Goal: Check status

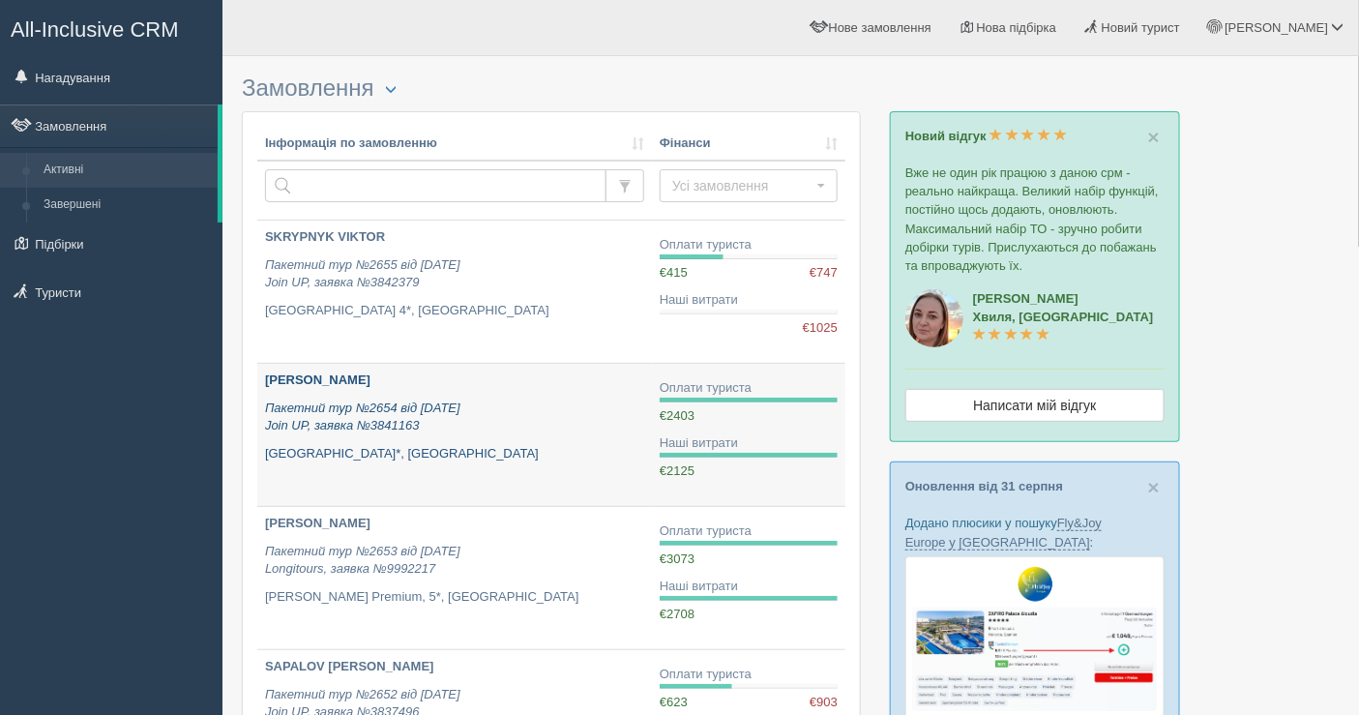
scroll to position [107, 0]
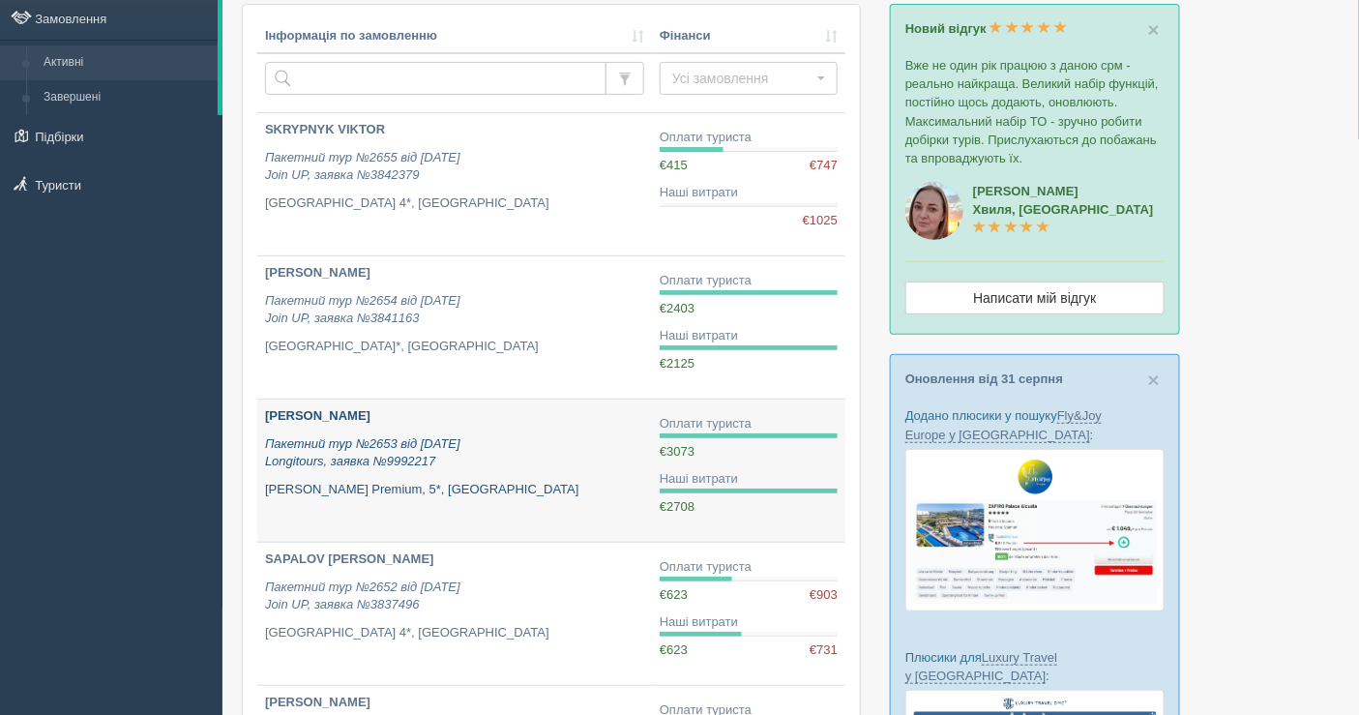
click at [491, 461] on p "Пакетний тур №2653 від [DATE] Longitours, заявка №9992217" at bounding box center [454, 453] width 379 height 36
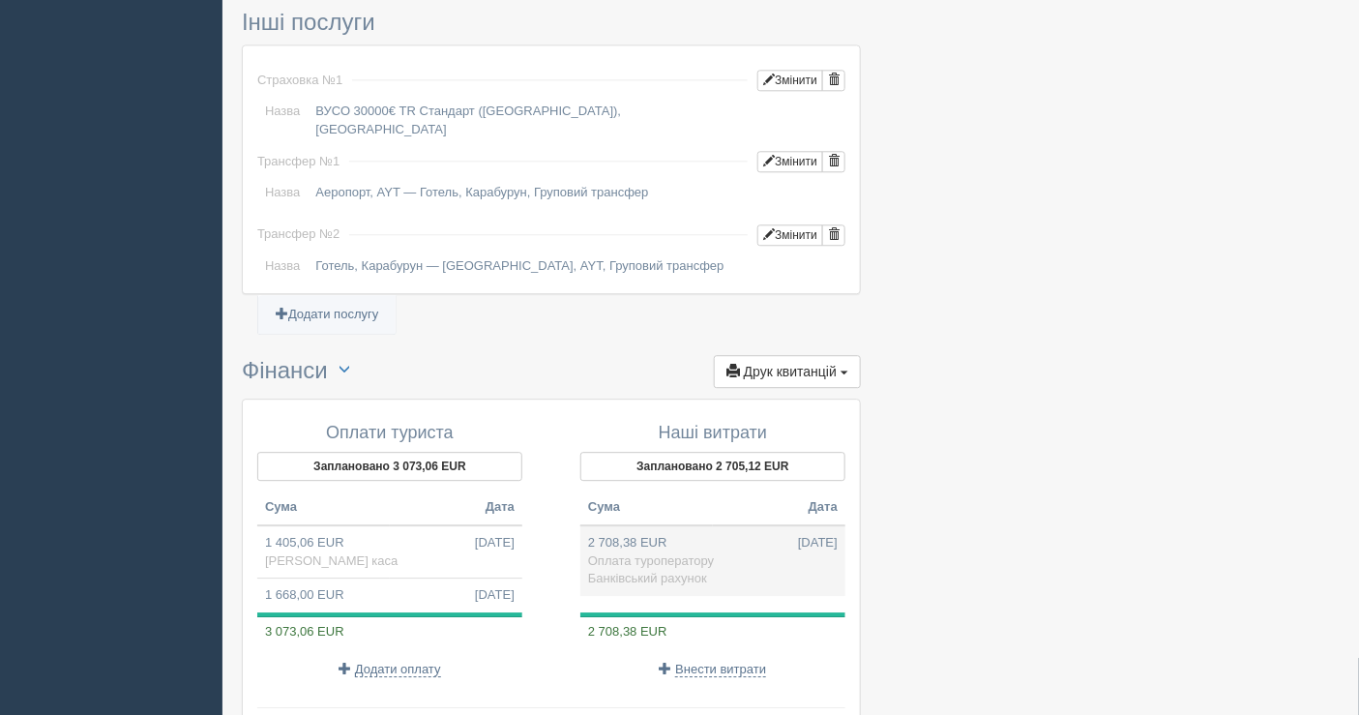
scroll to position [1728, 0]
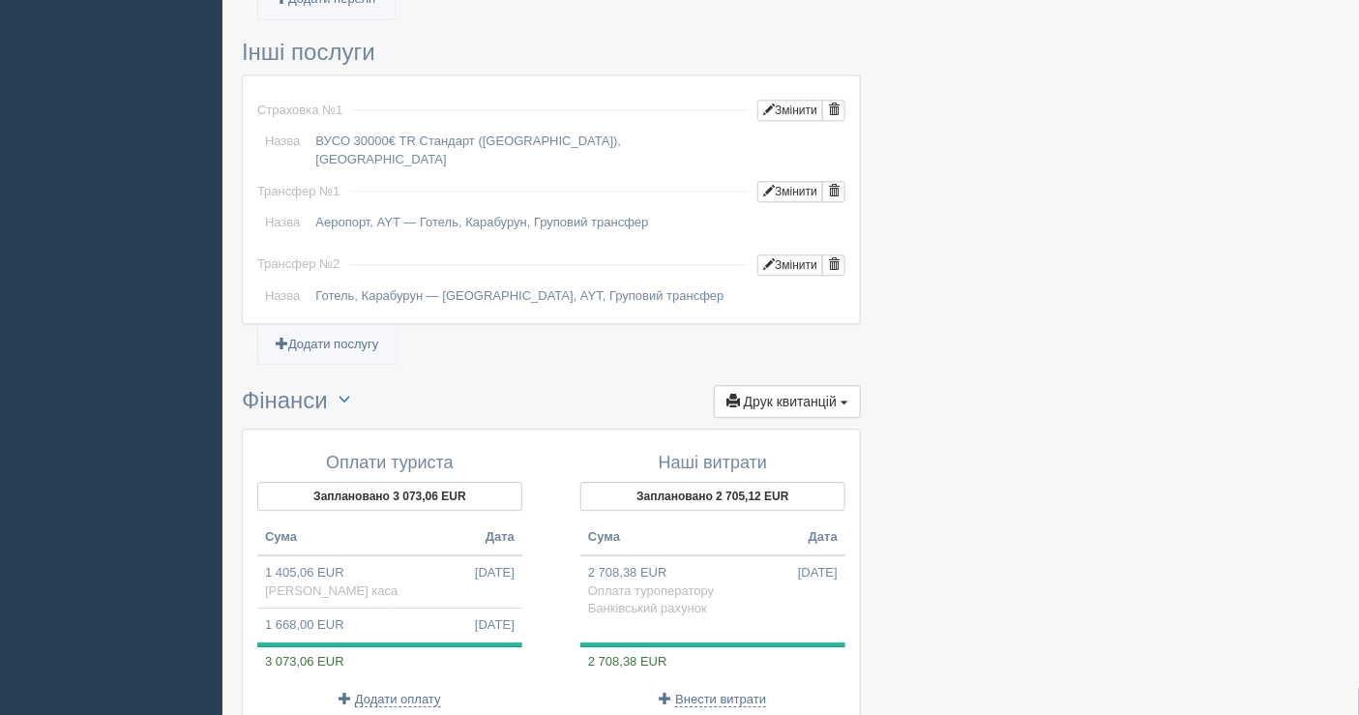
scroll to position [1405, 0]
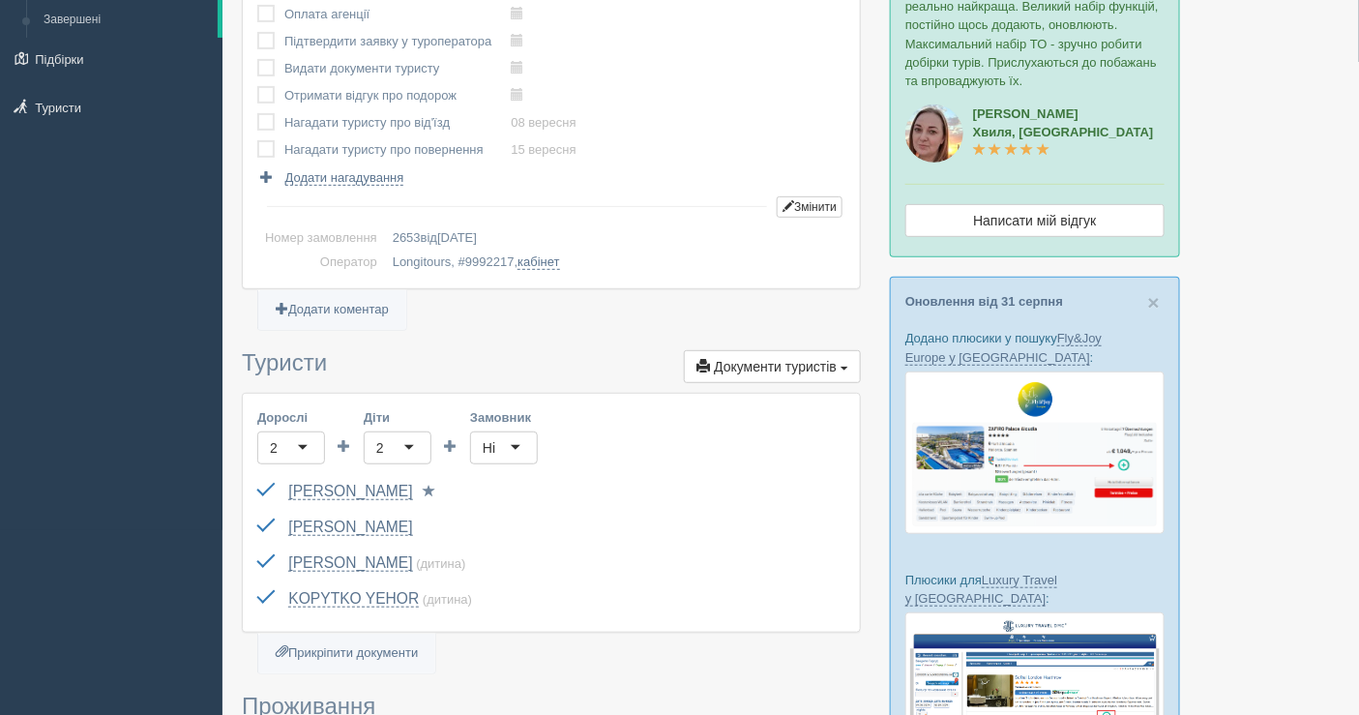
scroll to position [430, 0]
